Goal: Information Seeking & Learning: Learn about a topic

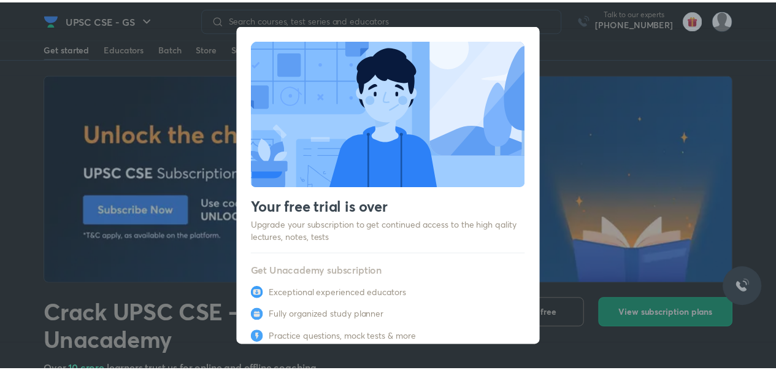
scroll to position [74, 0]
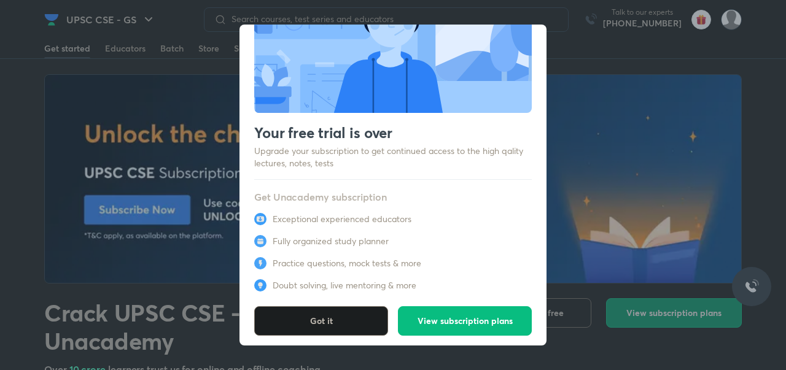
click at [360, 312] on button "Got it" at bounding box center [321, 320] width 134 height 29
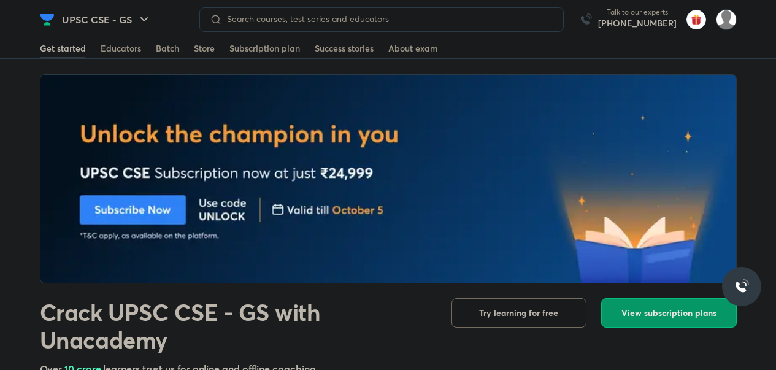
click at [348, 317] on h1 "Crack UPSC CSE - GS with Unacademy" at bounding box center [236, 326] width 392 height 56
click at [0, 144] on div at bounding box center [388, 178] width 776 height 209
click at [350, 16] on input at bounding box center [387, 19] width 331 height 10
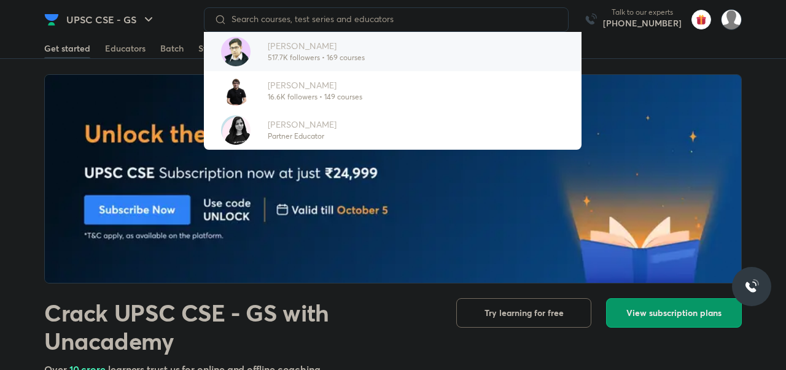
click at [342, 50] on p "[PERSON_NAME]" at bounding box center [316, 45] width 97 height 13
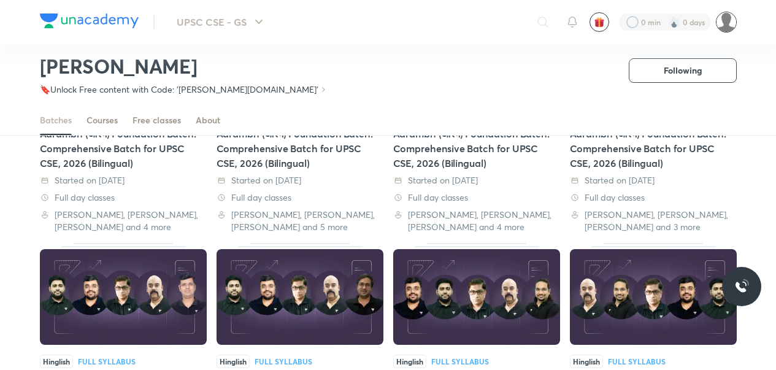
scroll to position [44, 0]
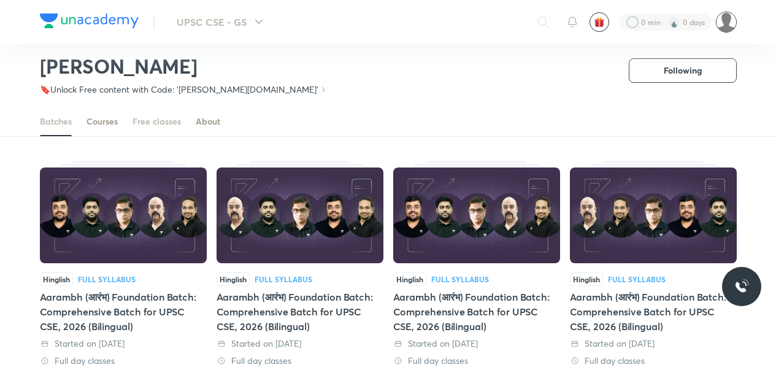
click at [153, 123] on div "Free classes" at bounding box center [157, 121] width 48 height 12
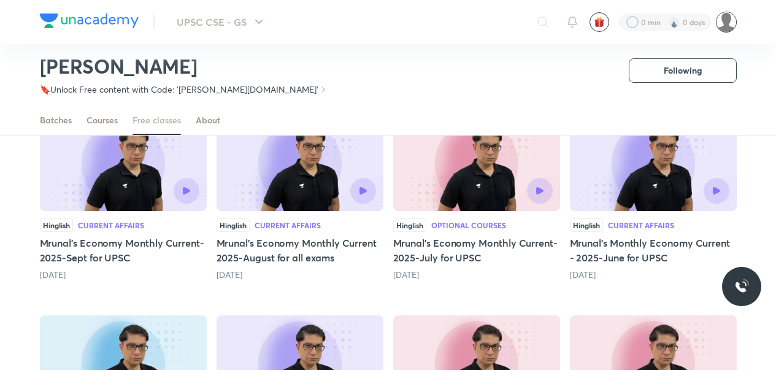
scroll to position [132, 0]
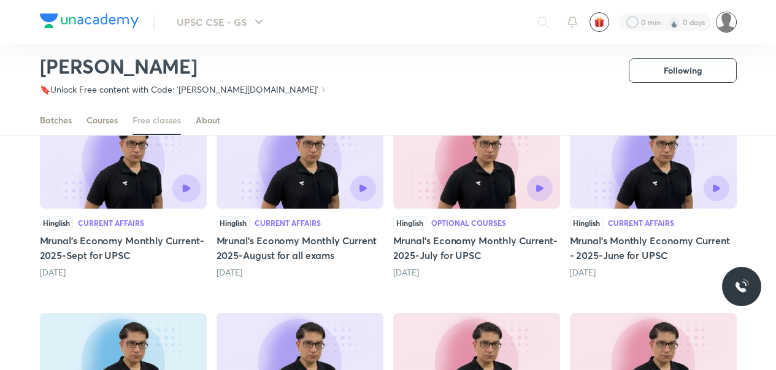
drag, startPoint x: 187, startPoint y: 187, endPoint x: 181, endPoint y: 182, distance: 7.4
click at [187, 187] on icon "button" at bounding box center [186, 188] width 8 height 8
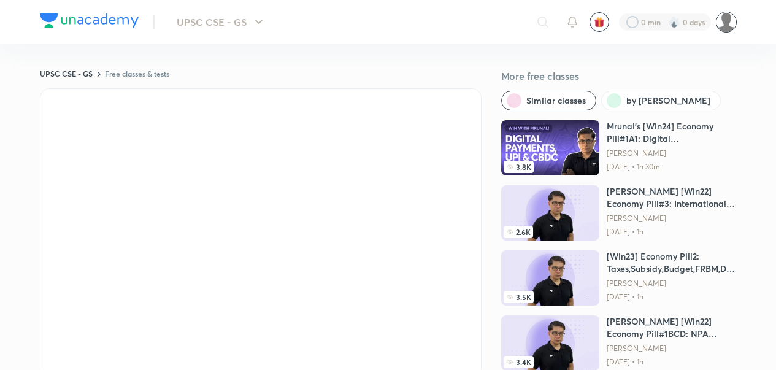
drag, startPoint x: 273, startPoint y: 2, endPoint x: 0, endPoint y: 243, distance: 364.3
